Goal: Communication & Community: Answer question/provide support

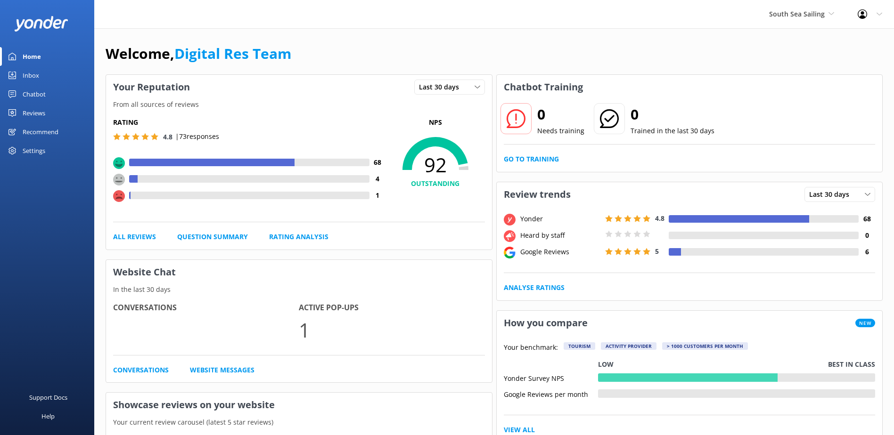
click at [33, 77] on div "Inbox" at bounding box center [31, 75] width 16 height 19
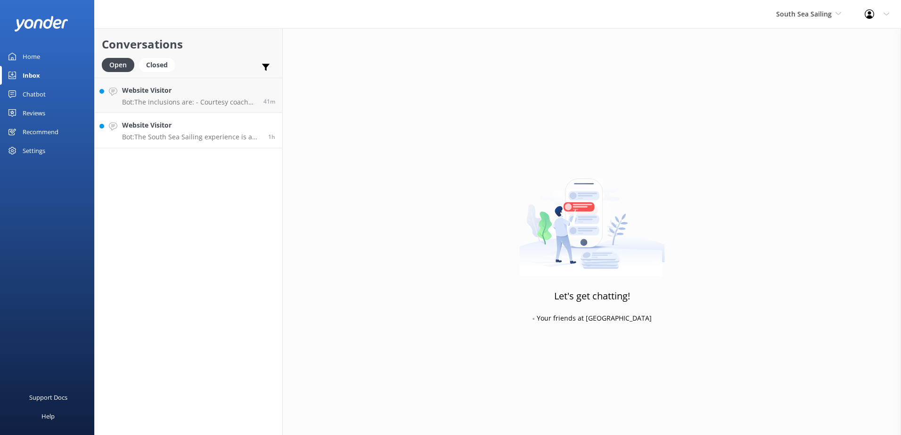
click at [207, 130] on h4 "Website Visitor" at bounding box center [191, 125] width 139 height 10
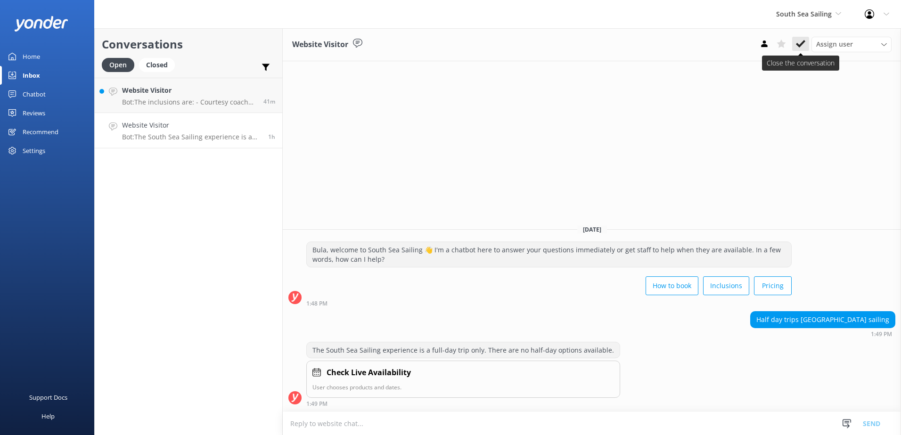
click at [804, 50] on button at bounding box center [800, 44] width 17 height 14
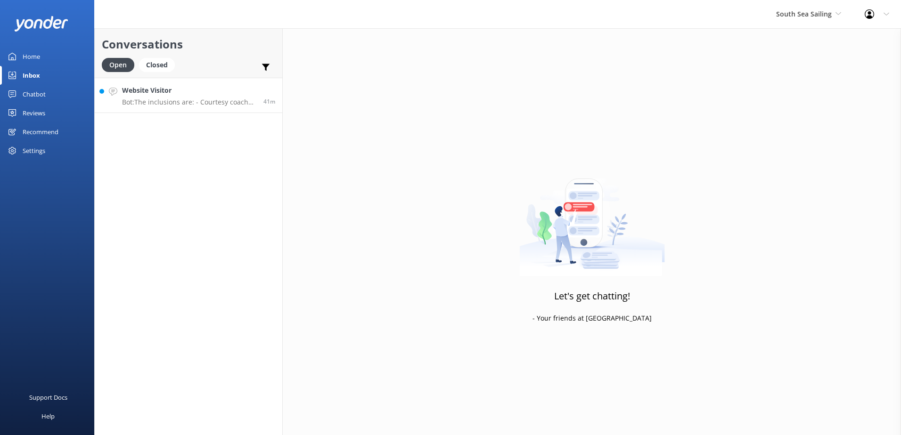
click at [203, 100] on p "Bot: The inclusions are: - Courtesy coach pick up and drop off from most [GEOGR…" at bounding box center [189, 102] width 134 height 8
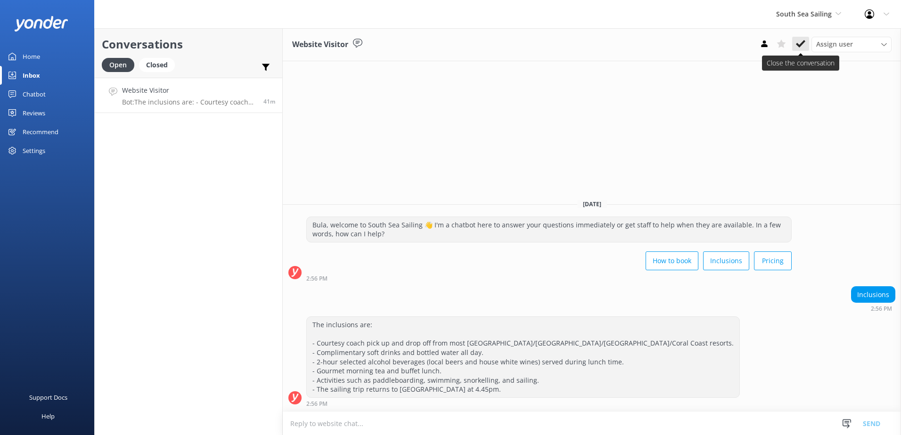
click at [803, 41] on use at bounding box center [800, 44] width 9 height 8
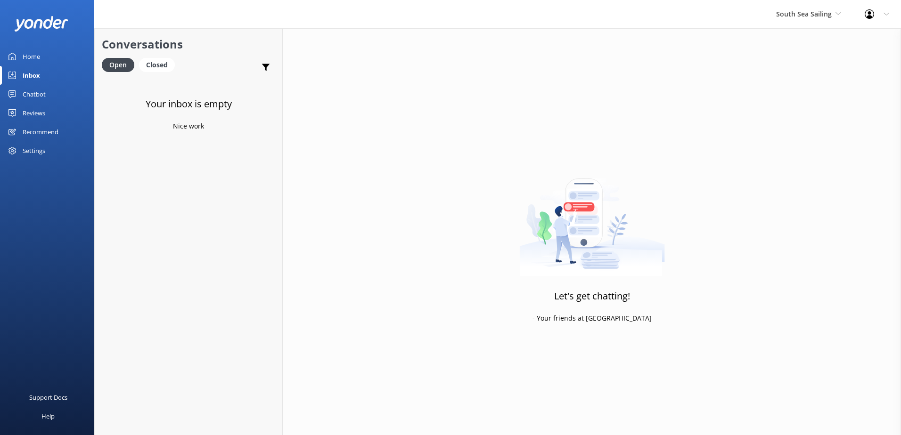
click at [815, 22] on div "South Sea Sailing South Sea Sailing South Sea Cruises Malamala Beach Club Aweso…" at bounding box center [808, 14] width 89 height 28
click at [808, 62] on link "South Sea Cruises" at bounding box center [811, 62] width 94 height 23
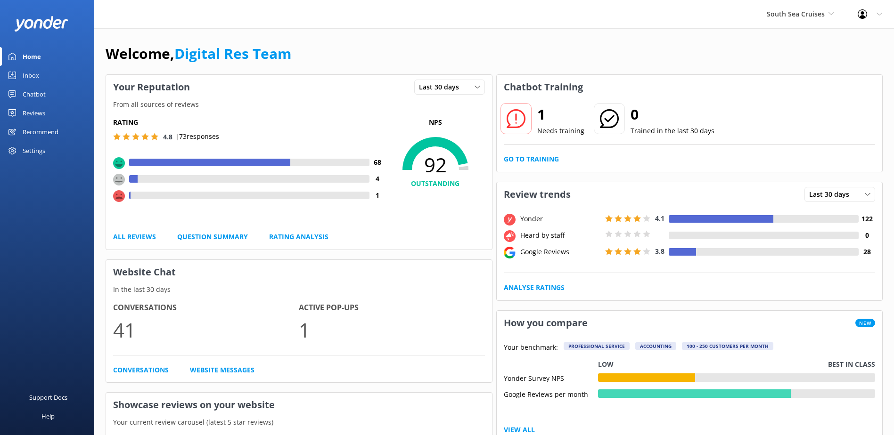
click at [42, 74] on link "Inbox" at bounding box center [47, 75] width 94 height 19
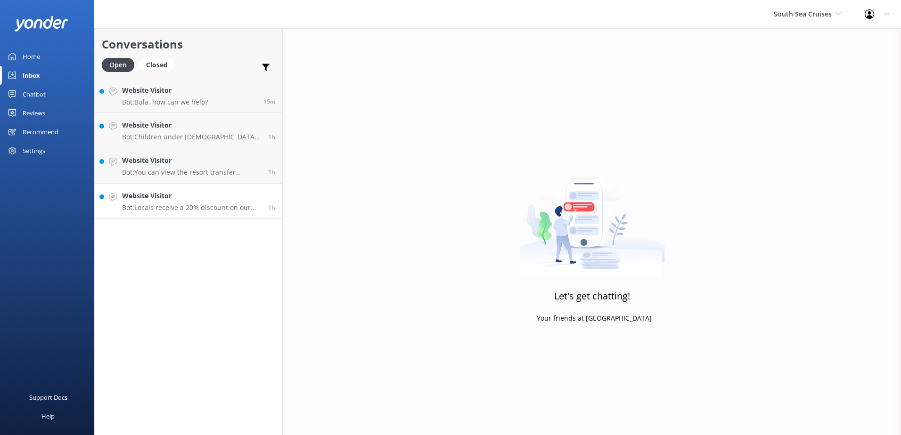
click at [192, 213] on link "Website Visitor Bot: Locals receive a 20% discount on our day tours. To view st…" at bounding box center [188, 201] width 187 height 35
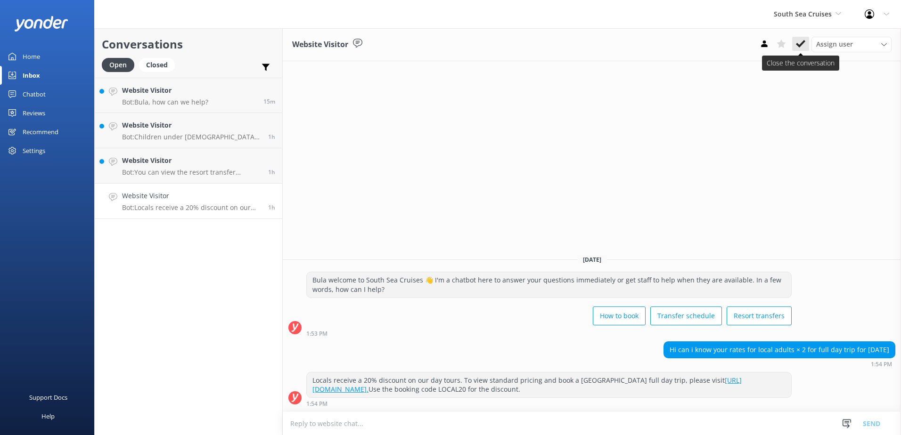
click at [802, 43] on use at bounding box center [800, 44] width 9 height 8
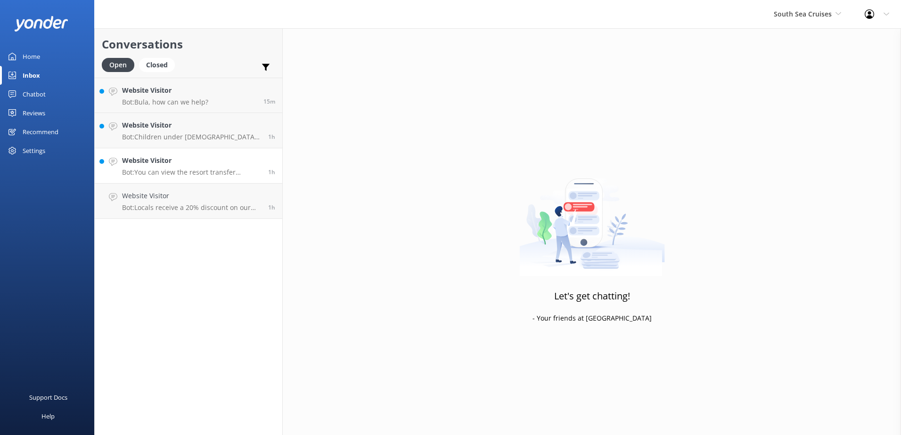
click at [187, 166] on h4 "Website Visitor" at bounding box center [191, 160] width 139 height 10
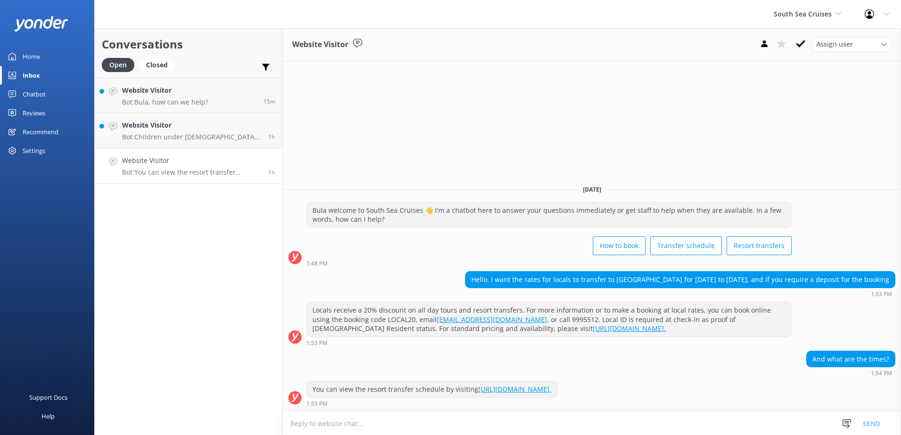
click at [428, 431] on textarea at bounding box center [592, 423] width 618 height 23
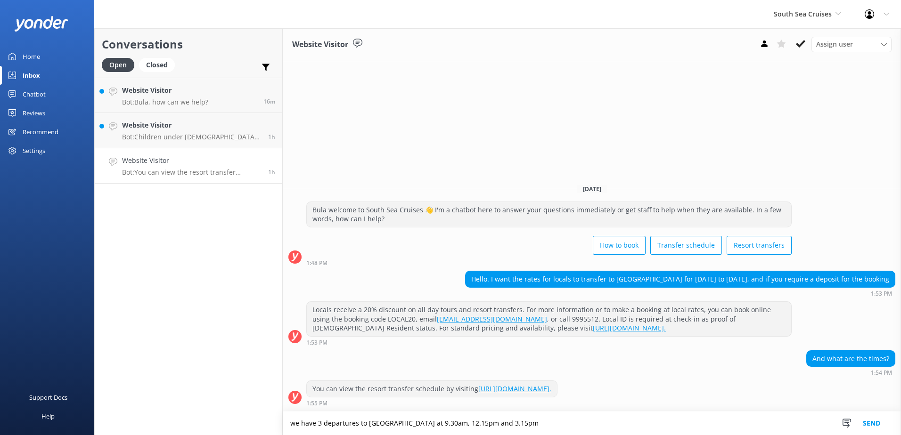
click at [567, 421] on textarea "we have 3 departures to [GEOGRAPHIC_DATA] at 9.30am, 12.15pm and 3.15pm" at bounding box center [592, 424] width 618 height 24
type textarea "we have 3 departures to [GEOGRAPHIC_DATA] at 9.30am, 12.15pm and 3.15pm."
click at [866, 426] on button "Send" at bounding box center [871, 424] width 35 height 24
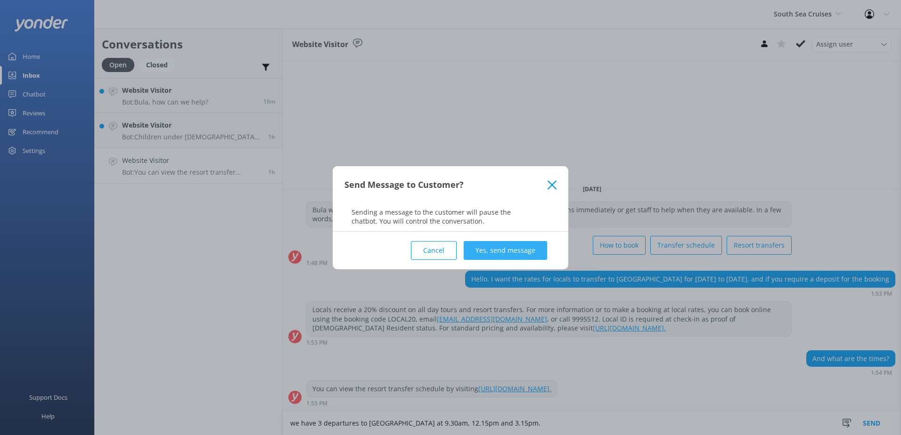
click at [519, 251] on button "Yes, send message" at bounding box center [505, 250] width 83 height 19
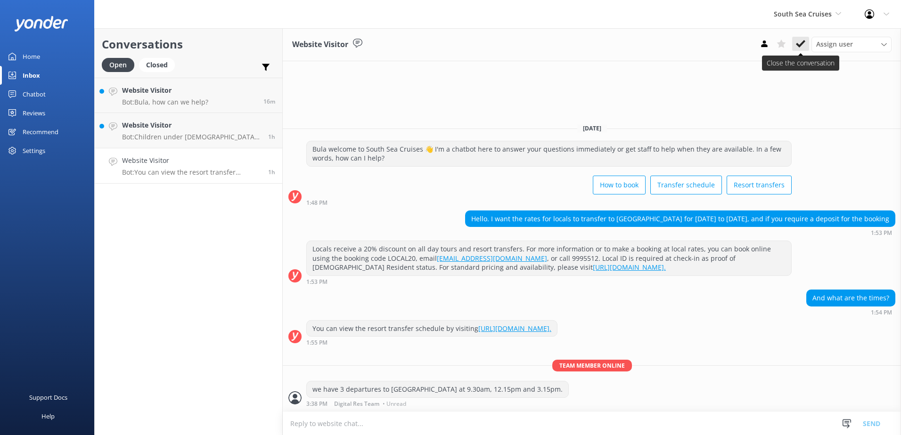
click at [798, 46] on use at bounding box center [800, 44] width 9 height 8
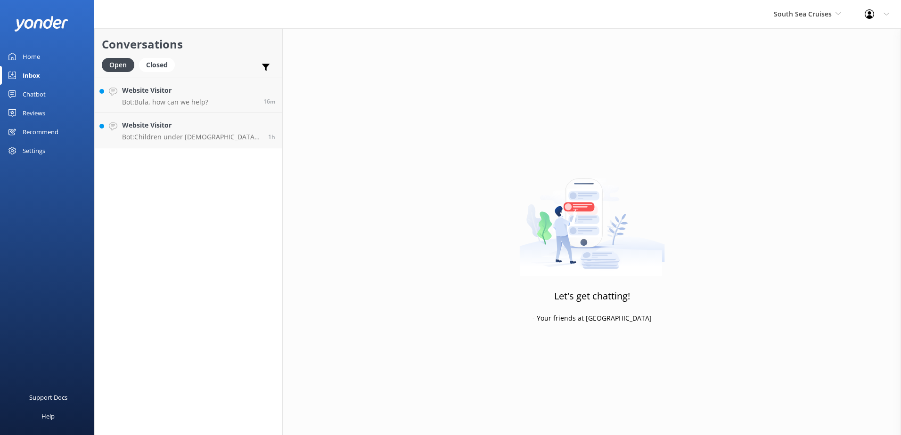
click at [214, 162] on div "Conversations Open Closed Important Assigned to me Unassigned Website Visitor B…" at bounding box center [188, 231] width 188 height 407
click at [219, 143] on link "Website Visitor Bot: Children under [DEMOGRAPHIC_DATA] are not permitted on the…" at bounding box center [188, 130] width 187 height 35
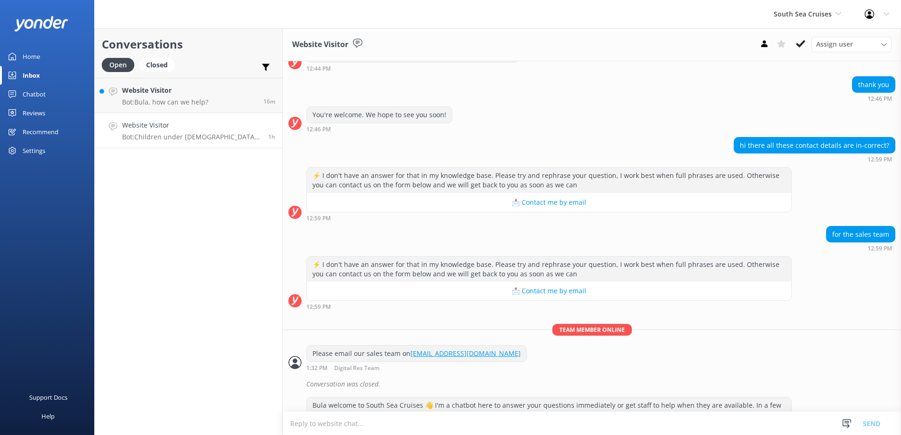
scroll to position [317, 0]
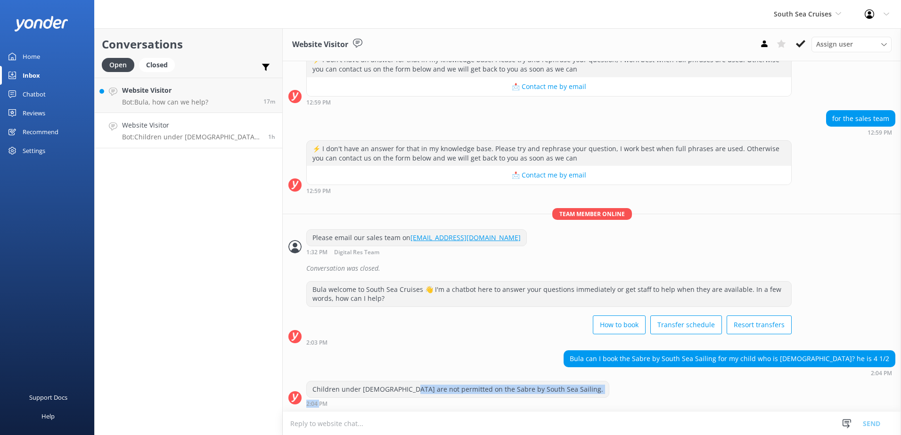
drag, startPoint x: 318, startPoint y: 404, endPoint x: 402, endPoint y: 398, distance: 84.1
click at [402, 398] on div "Children under [DEMOGRAPHIC_DATA] are not permitted on the Sabre by South Sea S…" at bounding box center [457, 394] width 303 height 26
click at [403, 398] on div "Children under [DEMOGRAPHIC_DATA] are not permitted on the Sabre by South Sea S…" at bounding box center [457, 394] width 303 height 26
click at [527, 401] on div "2:04 PM" at bounding box center [457, 403] width 303 height 7
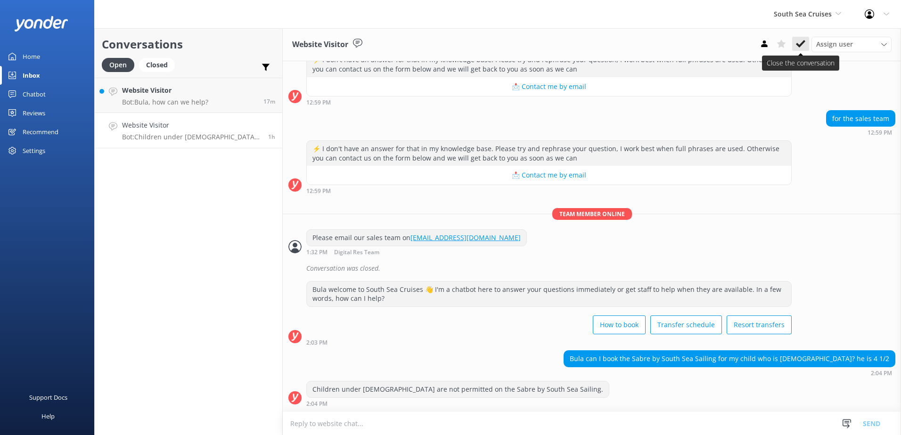
click at [798, 48] on icon at bounding box center [800, 43] width 9 height 9
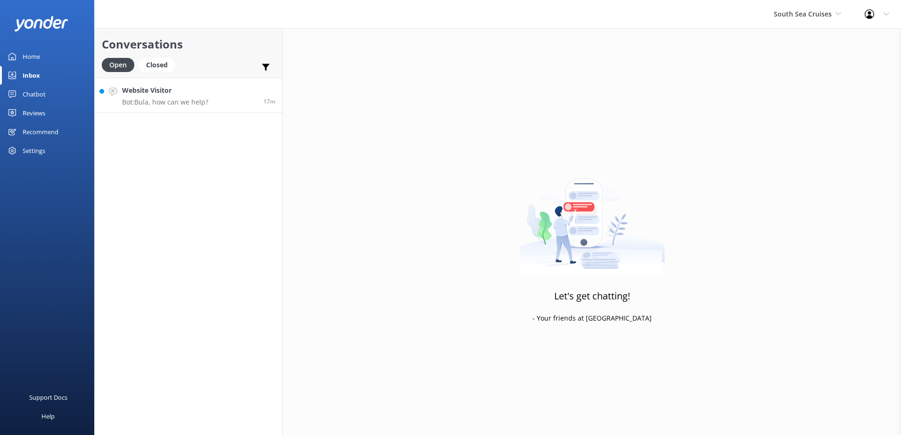
click at [215, 105] on link "Website Visitor Bot: Bula, how can we help? 17m" at bounding box center [188, 95] width 187 height 35
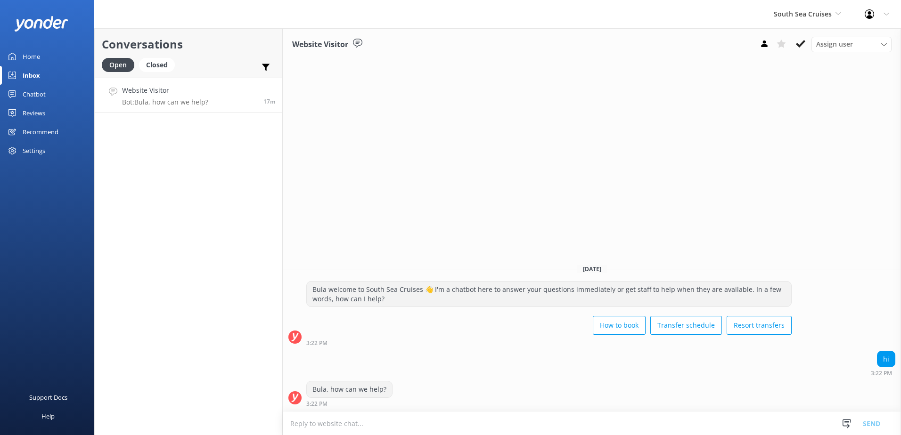
click at [882, 367] on div "hi" at bounding box center [885, 359] width 17 height 16
click at [884, 363] on div "hi" at bounding box center [885, 359] width 17 height 16
click at [791, 52] on div "Website Visitor Assign user [PERSON_NAME] [PERSON_NAME] Digital Res Team [PERSO…" at bounding box center [592, 44] width 618 height 33
click at [809, 45] on div "Assign user [PERSON_NAME] [PERSON_NAME] Digital Res Team [PERSON_NAME] [PERSON_…" at bounding box center [824, 44] width 136 height 15
click at [804, 45] on icon at bounding box center [800, 43] width 9 height 9
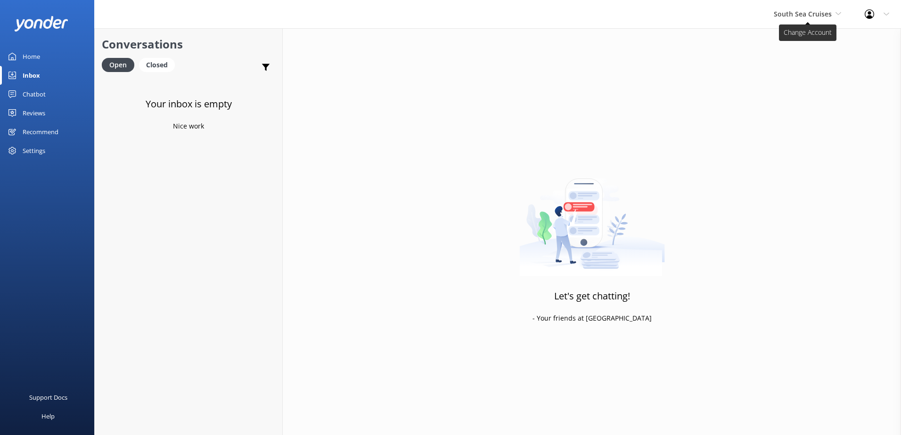
click at [815, 14] on span "South Sea Cruises" at bounding box center [803, 13] width 58 height 9
click at [801, 82] on link "Malamala Beach Club" at bounding box center [809, 84] width 94 height 23
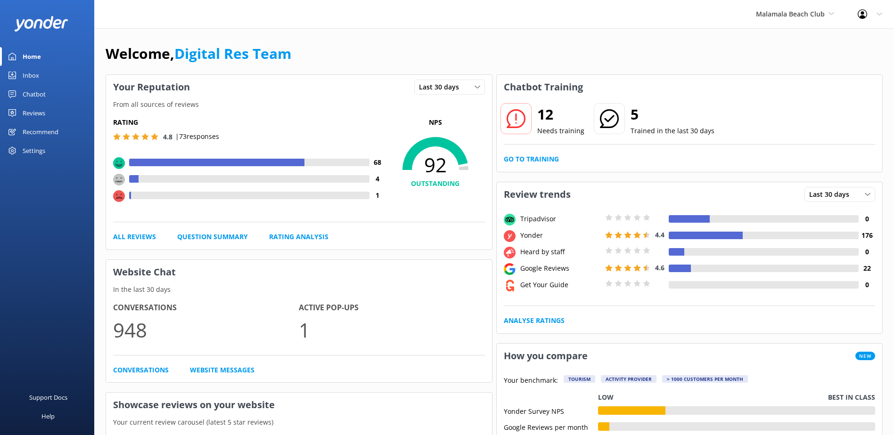
click at [24, 82] on div "Inbox" at bounding box center [31, 75] width 16 height 19
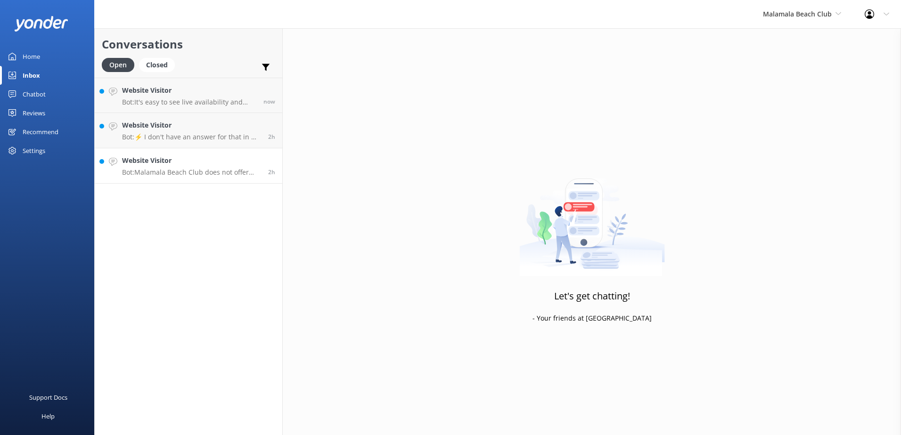
click at [176, 179] on link "Website Visitor Bot: [GEOGRAPHIC_DATA] does not offer overnight accommodation, …" at bounding box center [188, 165] width 187 height 35
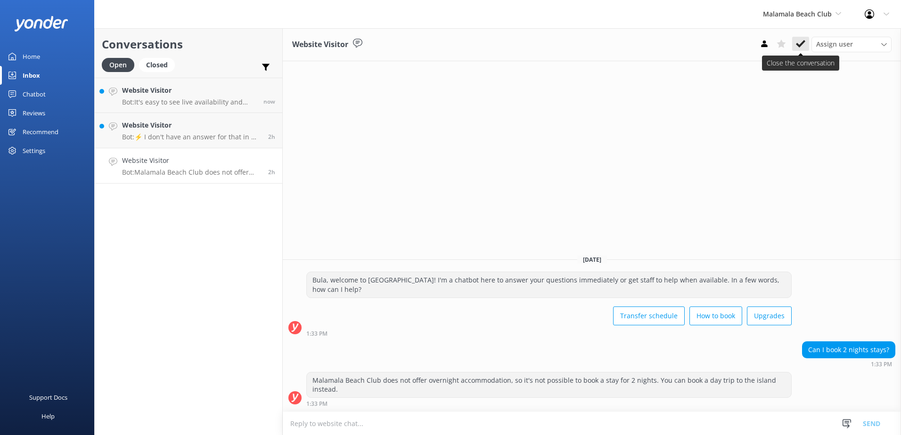
click at [805, 47] on icon at bounding box center [800, 43] width 9 height 9
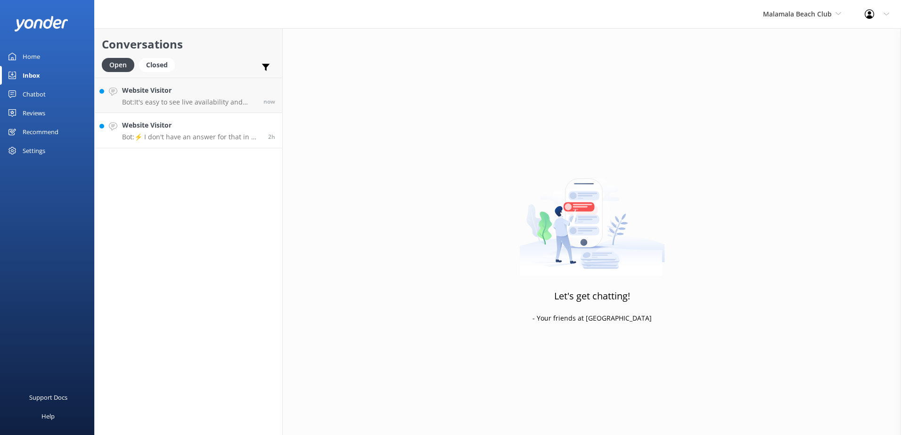
click at [220, 139] on p "Bot: ⚡ I don't have an answer for that in my knowledge base. Please try and rep…" at bounding box center [191, 137] width 139 height 8
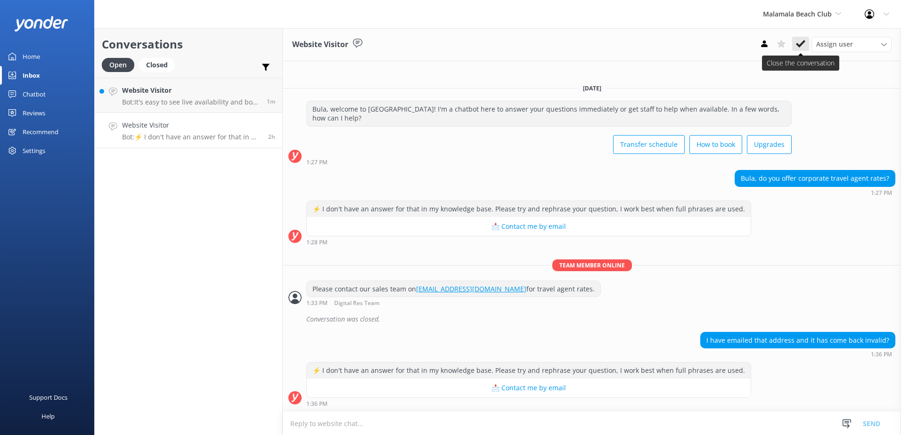
click at [802, 50] on button at bounding box center [800, 44] width 17 height 14
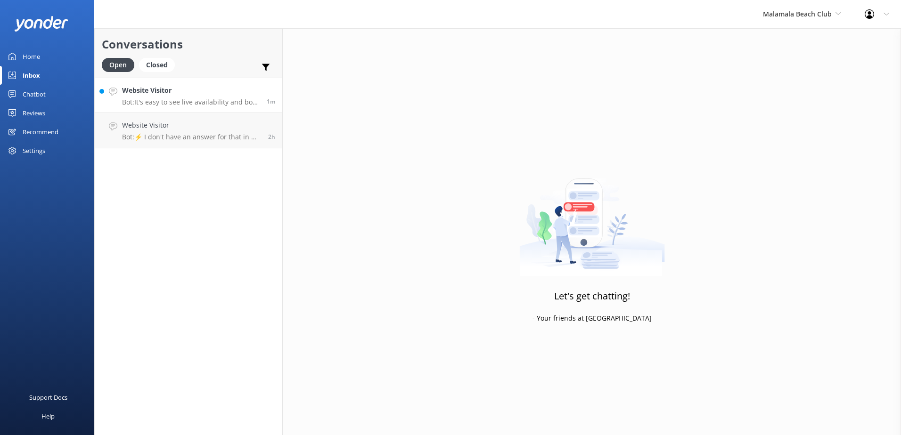
click at [216, 110] on link "Website Visitor Bot: It's easy to see live availability and book online at [URL…" at bounding box center [188, 95] width 187 height 35
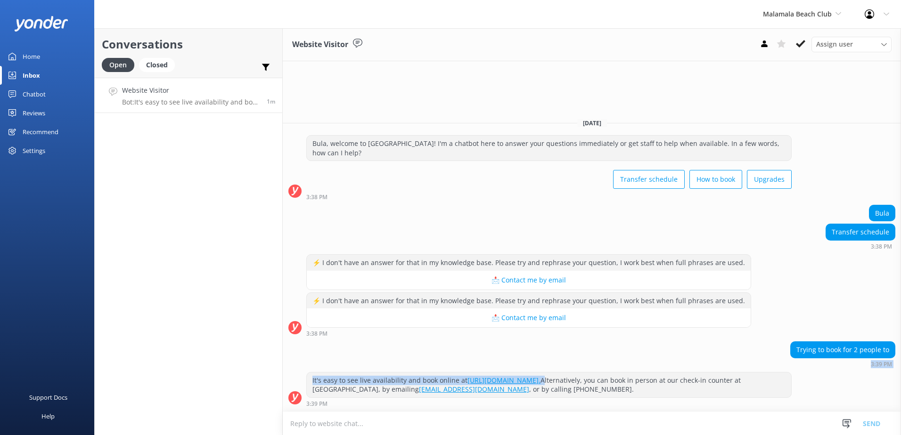
drag, startPoint x: 652, startPoint y: 380, endPoint x: 314, endPoint y: 367, distance: 338.5
click at [314, 367] on div "[DATE] Bula, welcome to [GEOGRAPHIC_DATA]! I'm a chatbot here to answer your qu…" at bounding box center [592, 261] width 618 height 301
copy div "3:39 PM It's easy to see live availability and book online at [URL][DOMAIN_NAME…"
click at [338, 416] on textarea at bounding box center [592, 423] width 618 height 23
paste textarea "3:39 PM It's easy to see live availability and book online at [URL][DOMAIN_NAME…"
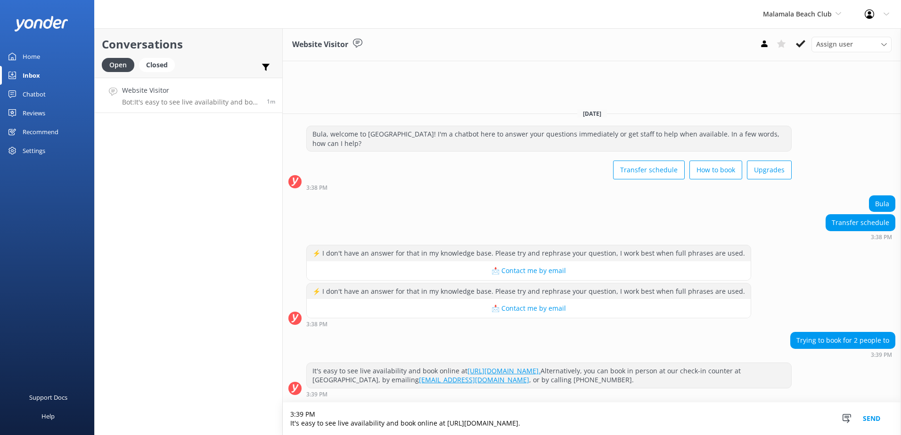
drag, startPoint x: 307, startPoint y: 414, endPoint x: 266, endPoint y: 410, distance: 40.7
click at [266, 410] on div "Conversations Open Closed Important Assigned to me Unassigned Website Visitor B…" at bounding box center [497, 231] width 807 height 407
drag, startPoint x: 396, startPoint y: 423, endPoint x: 267, endPoint y: 422, distance: 129.6
click at [267, 422] on div "Conversations Open Closed Important Assigned to me Unassigned Website Visitor B…" at bounding box center [497, 231] width 807 height 407
click at [290, 424] on textarea "Book online at [URL][DOMAIN_NAME]." at bounding box center [592, 424] width 618 height 24
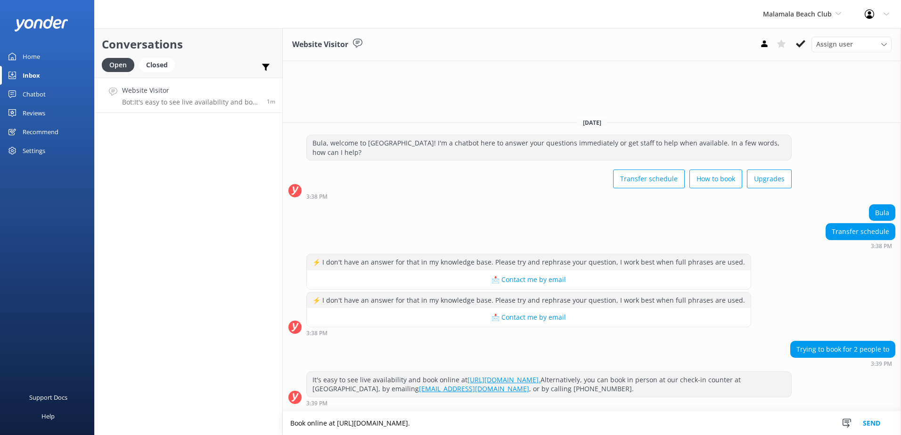
click at [539, 422] on textarea "Book online at [URL][DOMAIN_NAME]." at bounding box center [592, 424] width 618 height 24
type textarea "Book online at [URL][DOMAIN_NAME]"
click at [871, 422] on button "Send" at bounding box center [871, 424] width 35 height 24
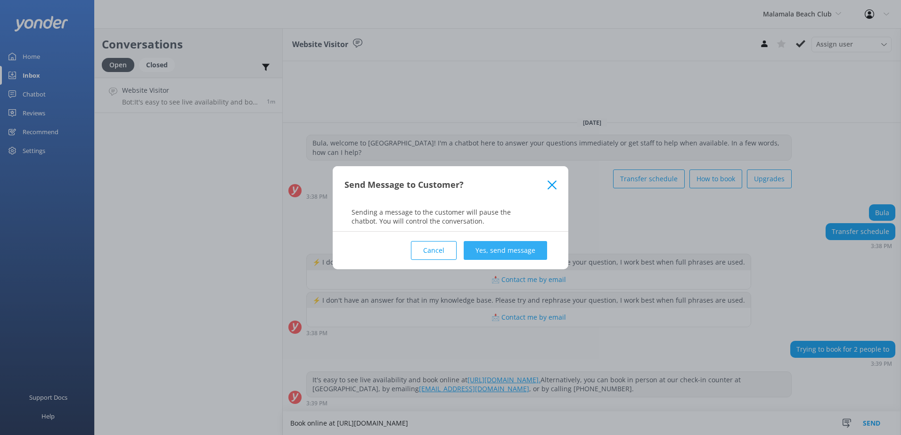
click at [499, 249] on button "Yes, send message" at bounding box center [505, 250] width 83 height 19
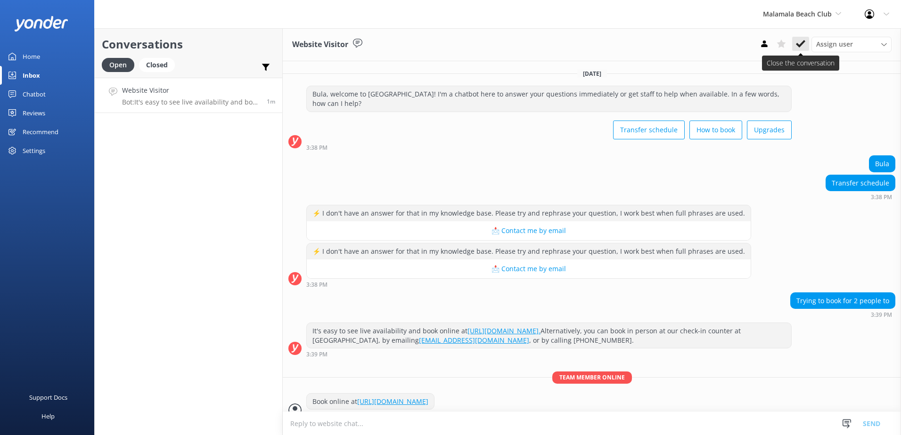
scroll to position [12, 0]
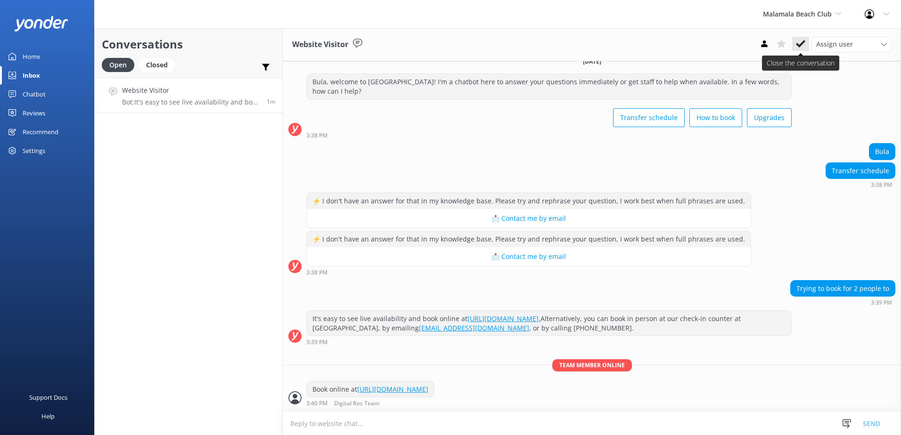
click at [807, 43] on button at bounding box center [800, 44] width 17 height 14
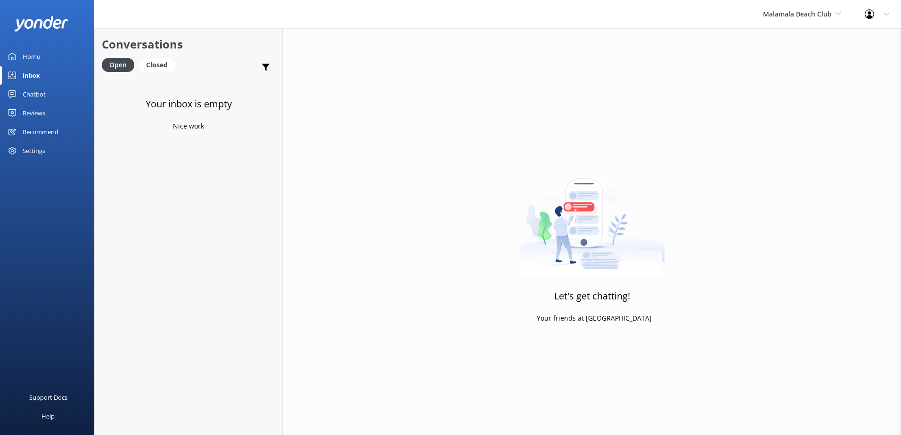
click at [821, 22] on div "Malamala Beach Club South Sea Sailing South Sea Cruises Malamala Beach Club Awe…" at bounding box center [802, 14] width 102 height 28
click at [798, 103] on link "Awesome Adventures Fiji" at bounding box center [798, 107] width 94 height 23
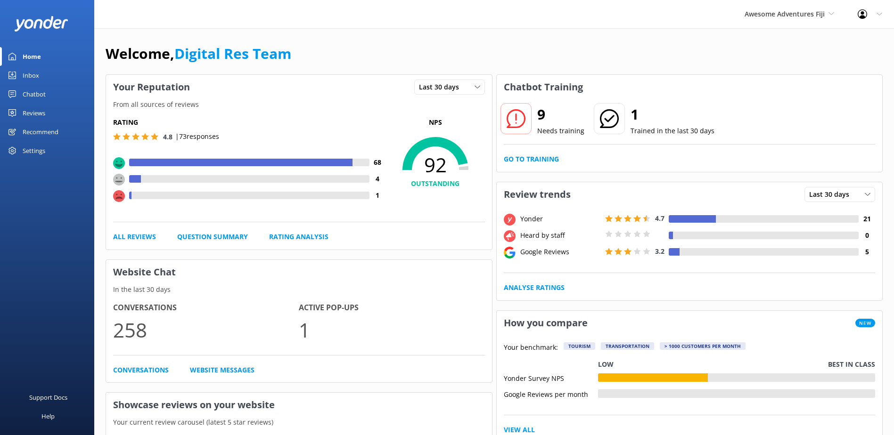
click at [59, 74] on link "Inbox" at bounding box center [47, 75] width 94 height 19
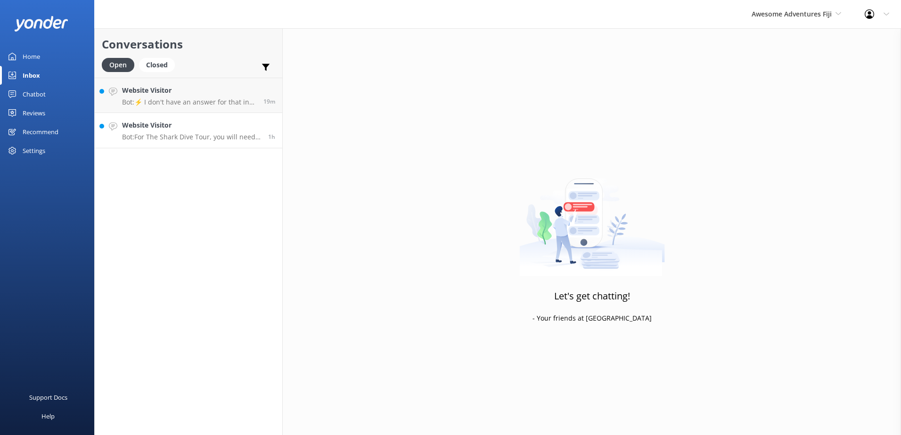
click at [163, 121] on h4 "Website Visitor" at bounding box center [191, 125] width 139 height 10
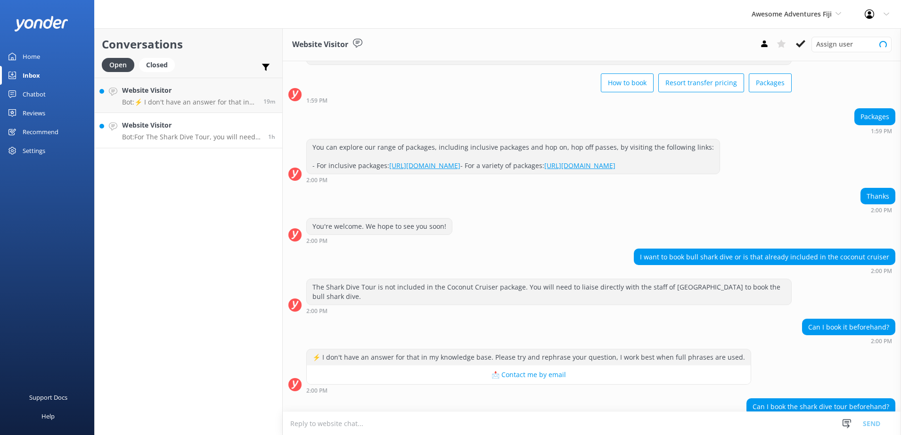
click at [187, 136] on p "Bot: For The Shark Dive Tour, you will need to liaise directly with the staff o…" at bounding box center [191, 137] width 139 height 8
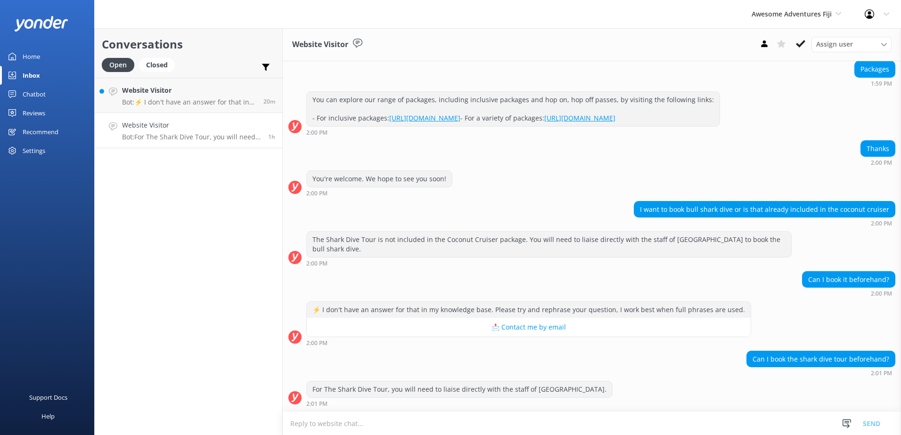
click at [468, 420] on textarea at bounding box center [592, 423] width 618 height 23
click at [796, 48] on icon at bounding box center [800, 43] width 9 height 9
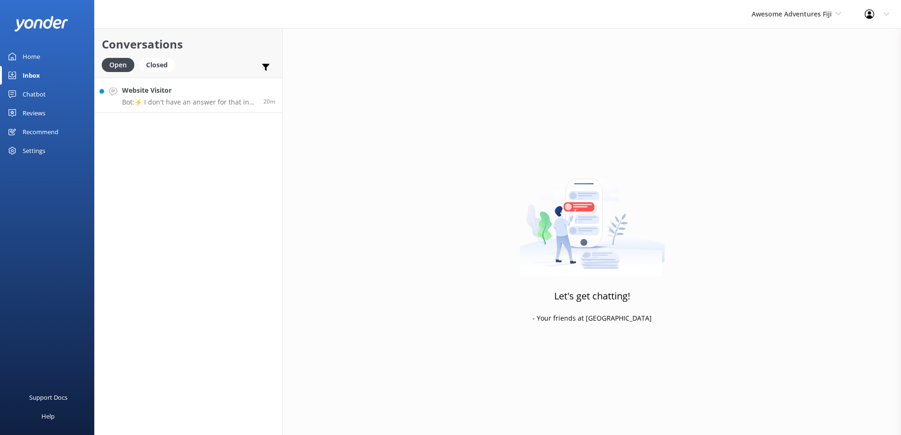
click at [189, 93] on h4 "Website Visitor" at bounding box center [189, 90] width 134 height 10
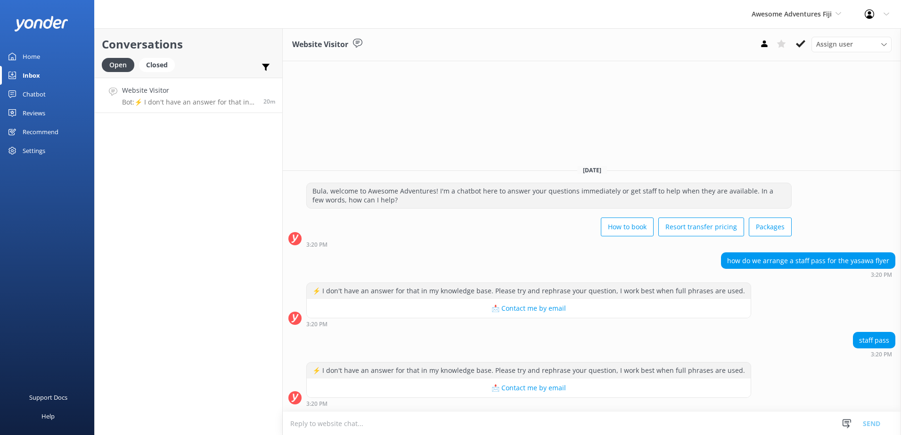
click at [760, 429] on textarea at bounding box center [592, 423] width 618 height 23
paste textarea "Please contact & liaise directly with our South Sea Cruises Reservations team, …"
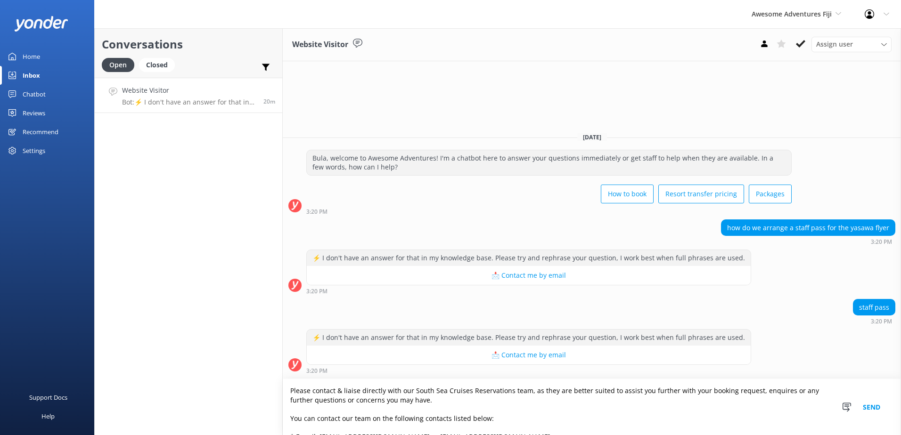
type textarea "Please contact & liaise directly with our South Sea Cruises Reservations team, …"
click at [874, 404] on button "Send" at bounding box center [871, 407] width 35 height 56
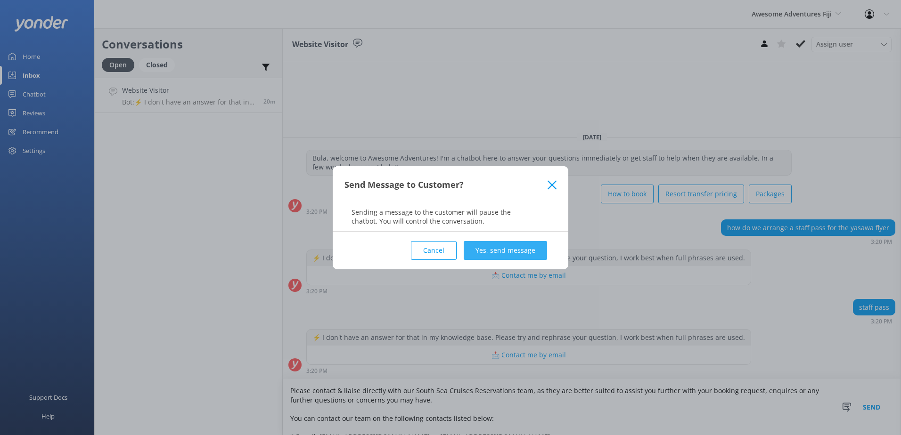
click at [523, 248] on button "Yes, send message" at bounding box center [505, 250] width 83 height 19
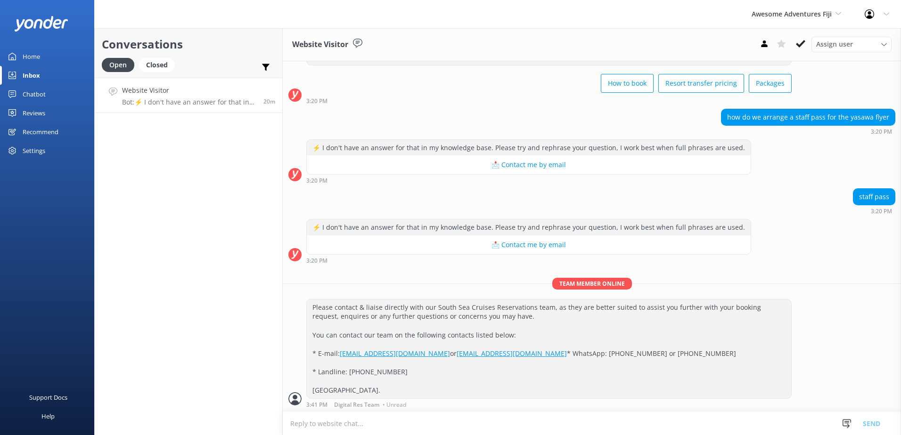
scroll to position [66, 0]
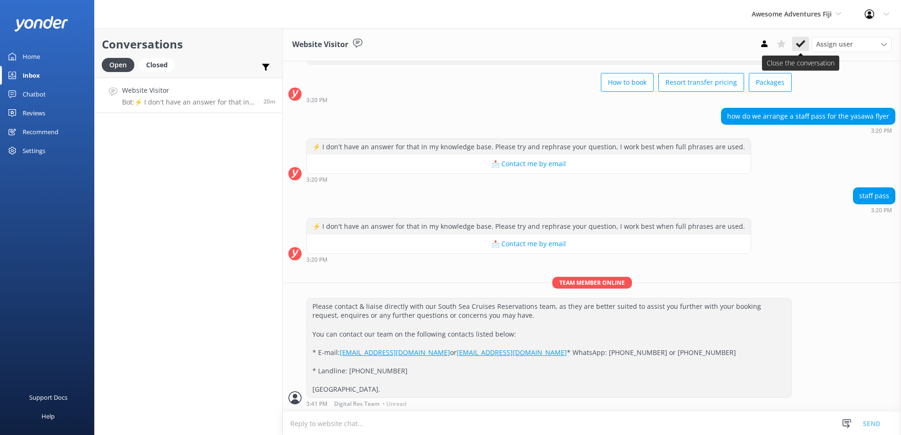
click at [798, 38] on button at bounding box center [800, 44] width 17 height 14
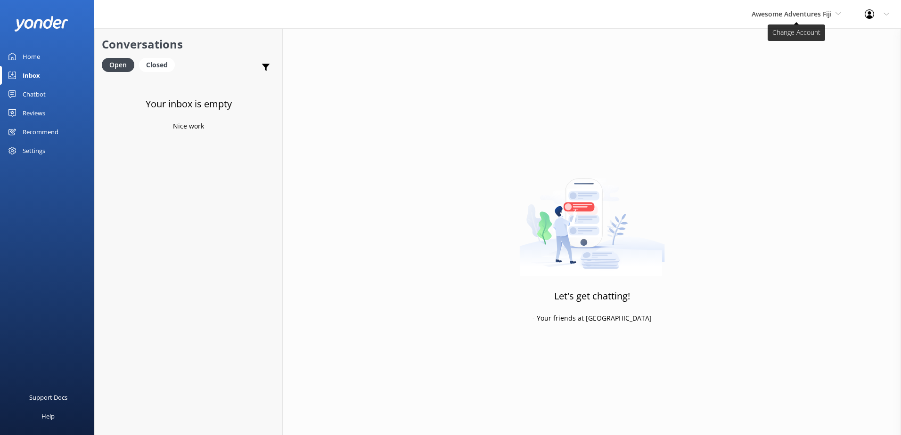
click at [809, 16] on span "Awesome Adventures Fiji" at bounding box center [791, 13] width 80 height 9
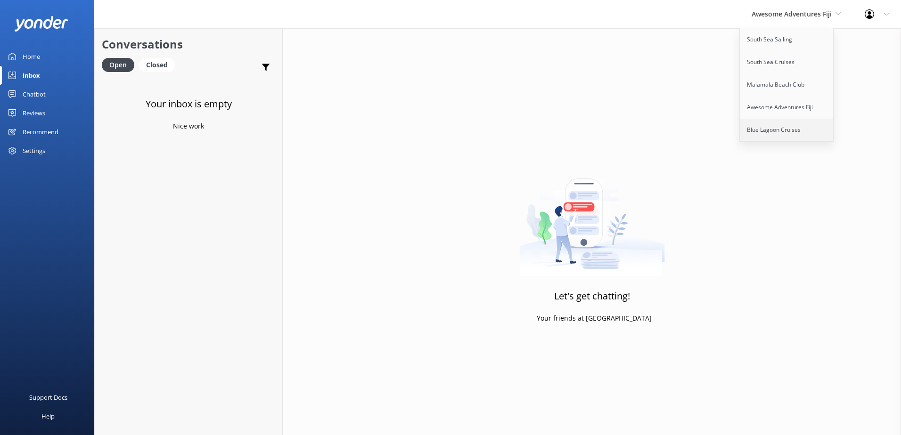
click at [777, 129] on link "Blue Lagoon Cruises" at bounding box center [787, 130] width 94 height 23
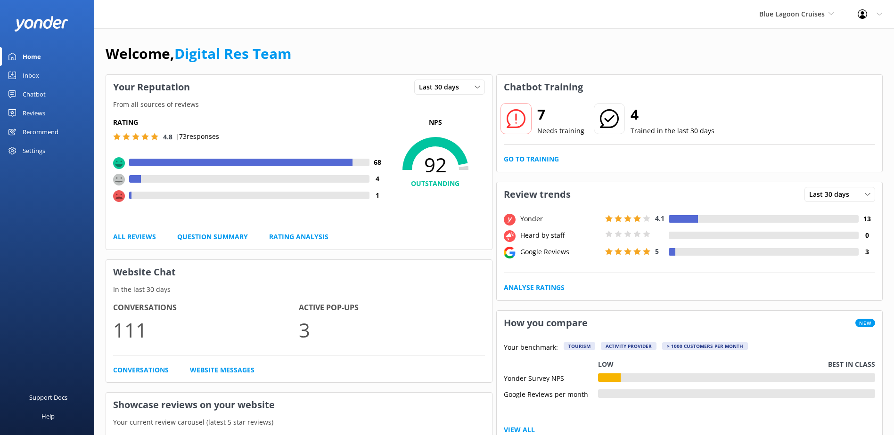
click at [29, 78] on div "Inbox" at bounding box center [31, 75] width 16 height 19
